Goal: Task Accomplishment & Management: Manage account settings

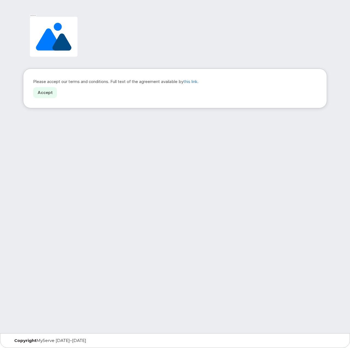
click at [49, 93] on link "Accept" at bounding box center [45, 92] width 24 height 11
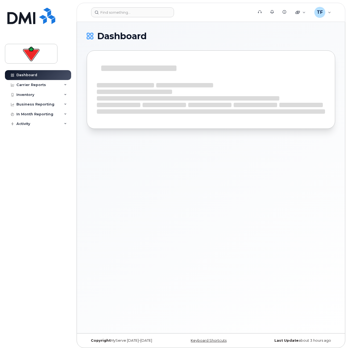
click at [128, 182] on div "Dashboard" at bounding box center [211, 177] width 268 height 311
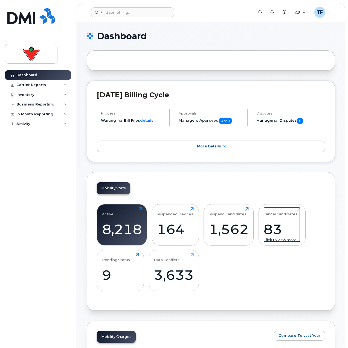
click at [277, 225] on div "83" at bounding box center [282, 229] width 37 height 16
click at [276, 228] on div "83" at bounding box center [282, 229] width 37 height 16
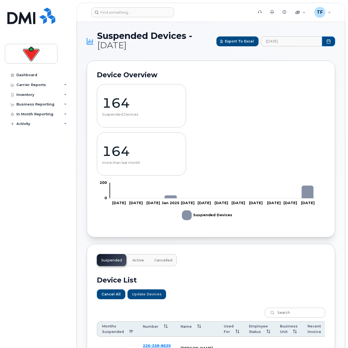
click at [245, 155] on div "164 Suspended Devices 164 more than last month Zoom Out 100 -100 -50 0 50 400 2…" at bounding box center [211, 153] width 228 height 148
click at [30, 75] on div "Dashboard" at bounding box center [26, 75] width 21 height 4
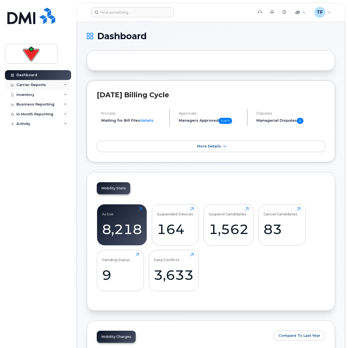
click at [47, 87] on div "Carrier Reports" at bounding box center [38, 85] width 66 height 10
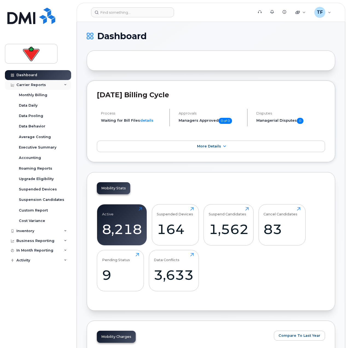
click at [49, 87] on div "Carrier Reports" at bounding box center [38, 85] width 66 height 10
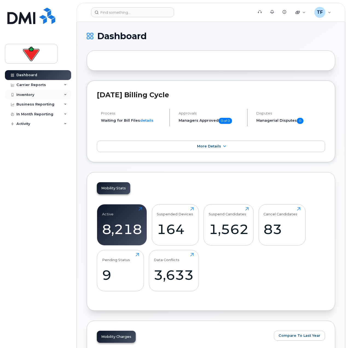
click at [52, 96] on div "Inventory" at bounding box center [38, 95] width 66 height 10
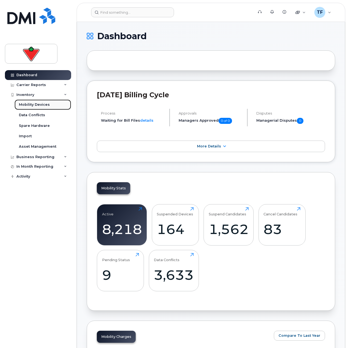
click at [49, 106] on link "Mobility Devices" at bounding box center [43, 104] width 57 height 10
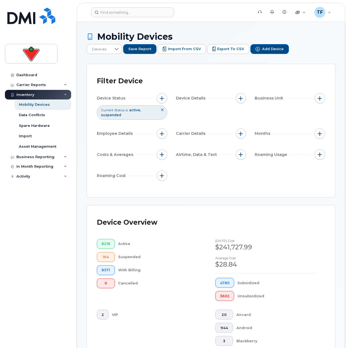
click at [133, 18] on header "Support Alerts Knowledge Base Quicklinks Suspend / Cancel Device Change SIM Car…" at bounding box center [211, 12] width 269 height 19
click at [134, 15] on input at bounding box center [132, 12] width 83 height 10
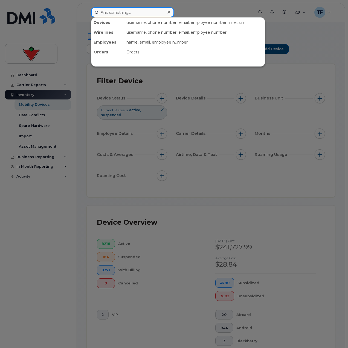
click at [130, 14] on input at bounding box center [132, 12] width 83 height 10
type input "tyler fedorowich"
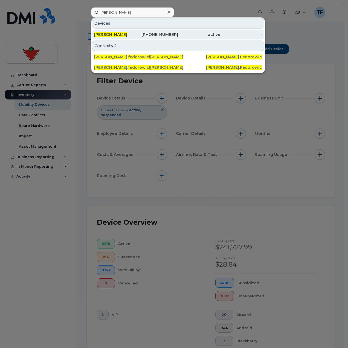
click at [138, 34] on div "289-257-5667" at bounding box center [157, 34] width 42 height 5
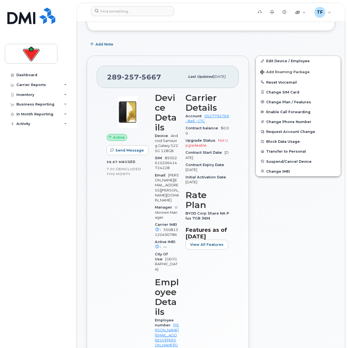
scroll to position [82, 0]
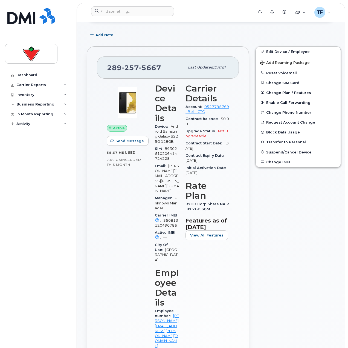
drag, startPoint x: 212, startPoint y: 179, endPoint x: 188, endPoint y: 180, distance: 24.1
click at [188, 177] on div "Initial Activation Date [DATE]" at bounding box center [208, 170] width 44 height 12
drag, startPoint x: 193, startPoint y: 208, endPoint x: 223, endPoint y: 215, distance: 31.2
click at [223, 213] on div "BYOD Corp Share NA Plus 7GB 36M" at bounding box center [208, 206] width 44 height 12
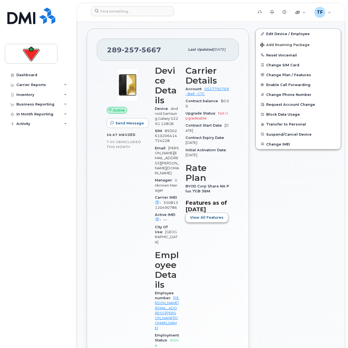
scroll to position [110, 0]
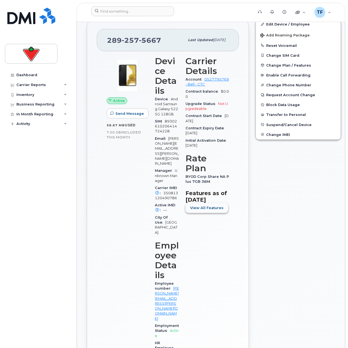
click at [207, 210] on span "View All Features" at bounding box center [206, 207] width 33 height 5
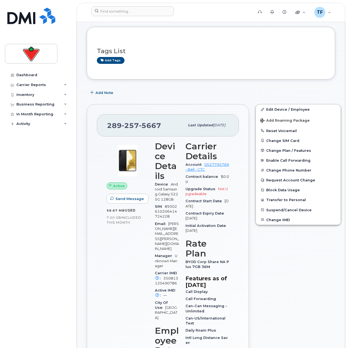
scroll to position [0, 0]
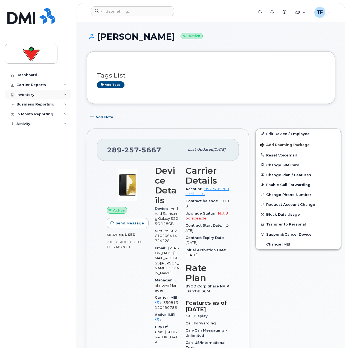
click at [40, 97] on div "Inventory" at bounding box center [38, 95] width 66 height 10
click at [284, 135] on link "Edit Device / Employee" at bounding box center [298, 134] width 85 height 10
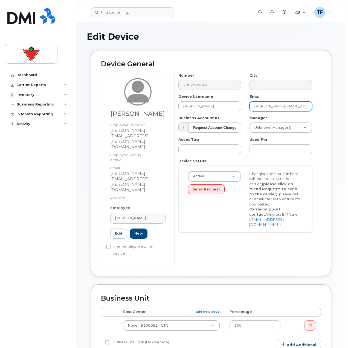
click at [275, 106] on input "[PERSON_NAME][EMAIL_ADDRESS][PERSON_NAME][DOMAIN_NAME]" at bounding box center [281, 106] width 63 height 10
click at [275, 106] on input "Amanda.Buck@marks.com" at bounding box center [281, 106] width 63 height 10
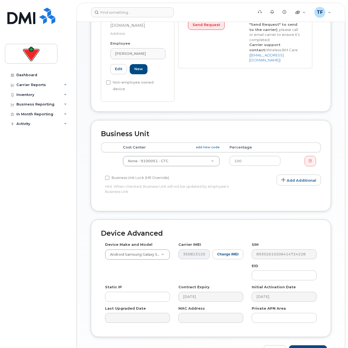
scroll to position [165, 0]
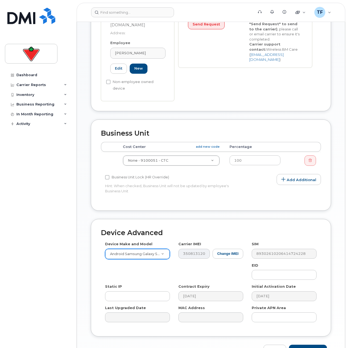
type input "f"
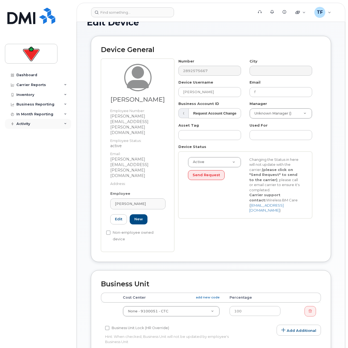
scroll to position [0, 0]
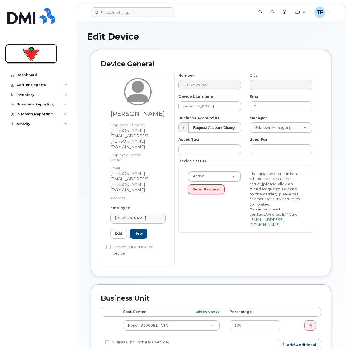
click at [27, 54] on img at bounding box center [31, 54] width 42 height 16
